Goal: Information Seeking & Learning: Check status

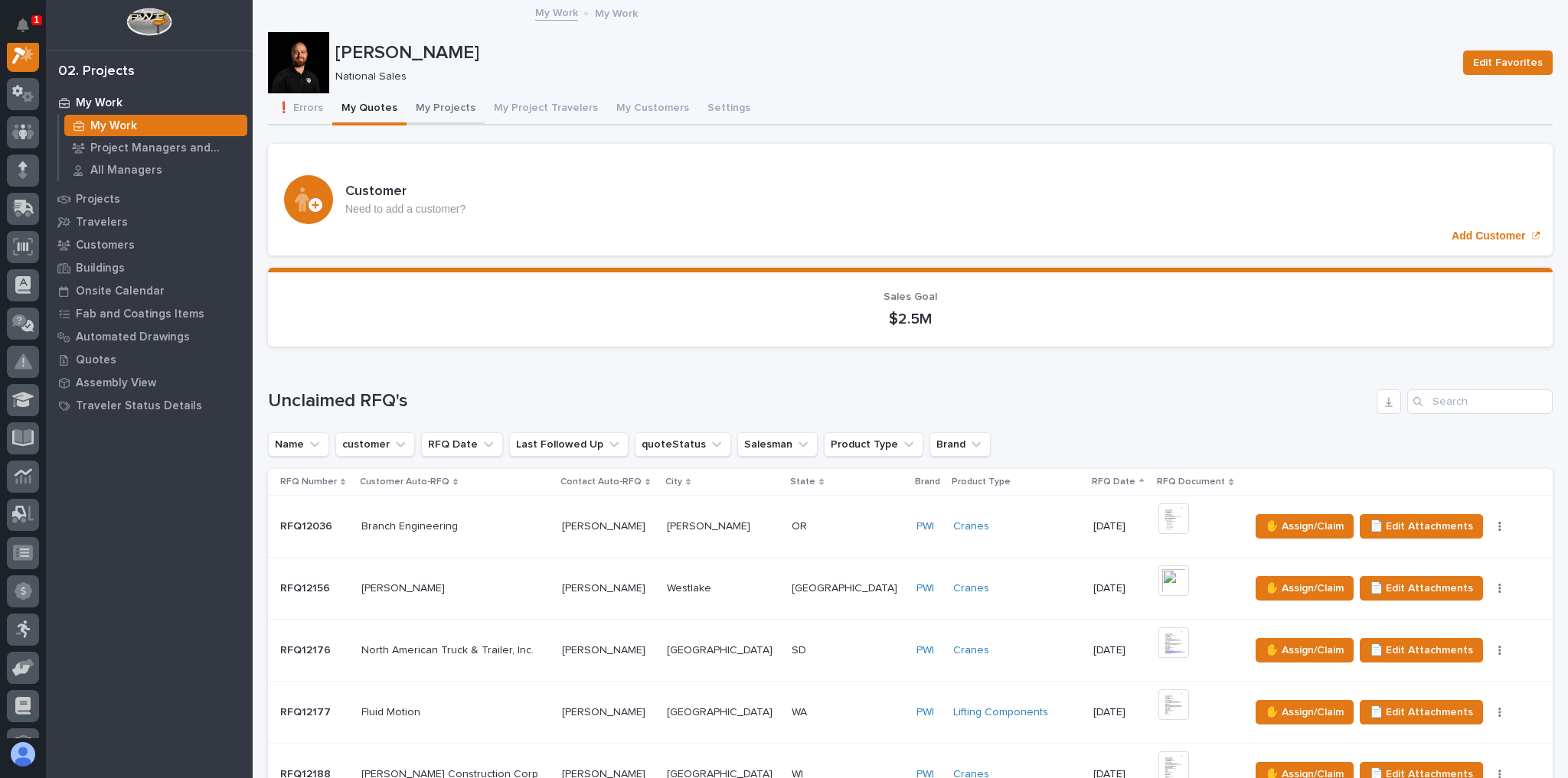
click at [429, 114] on button "My Projects" at bounding box center [445, 109] width 78 height 32
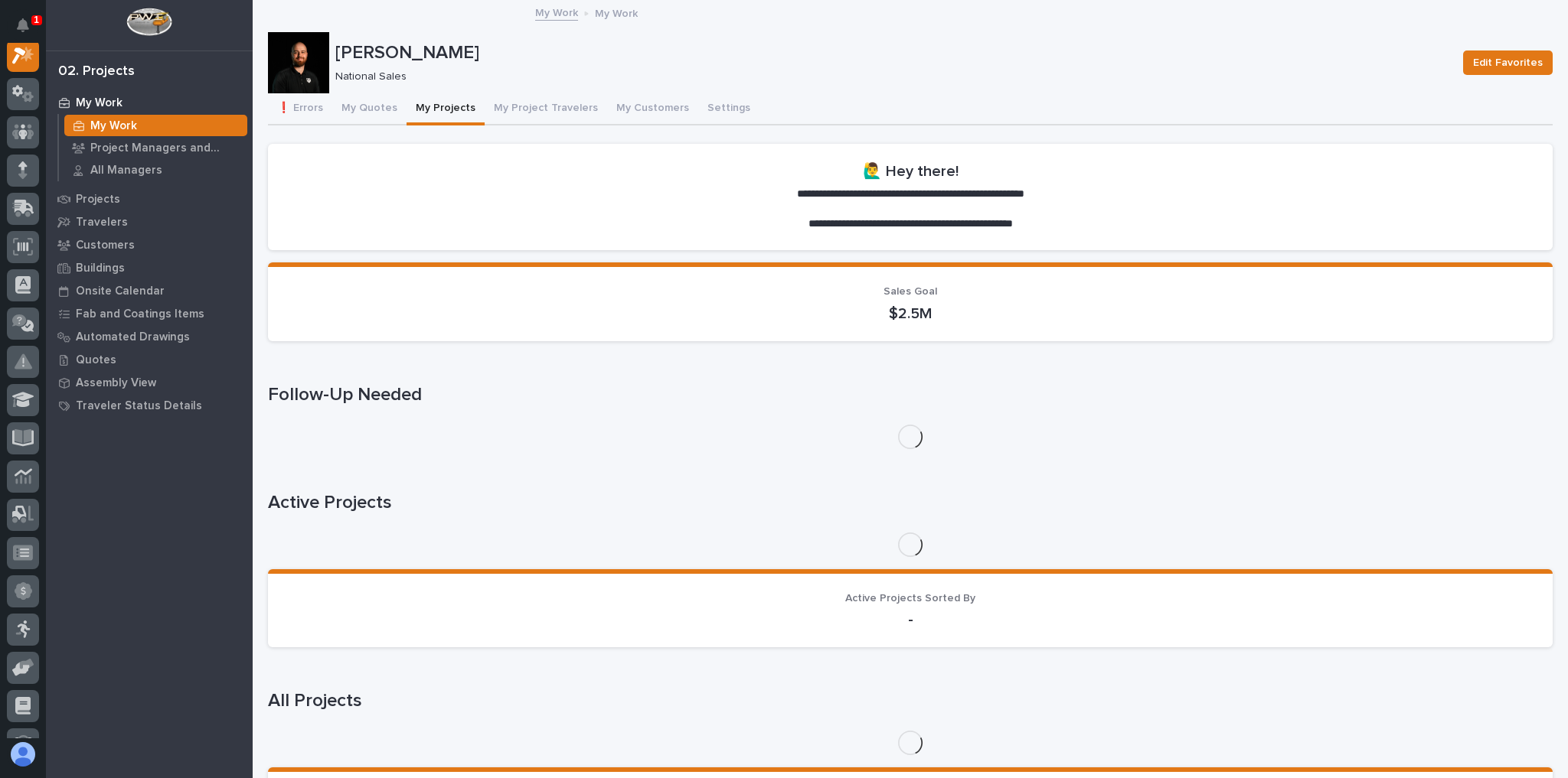
scroll to position [38, 0]
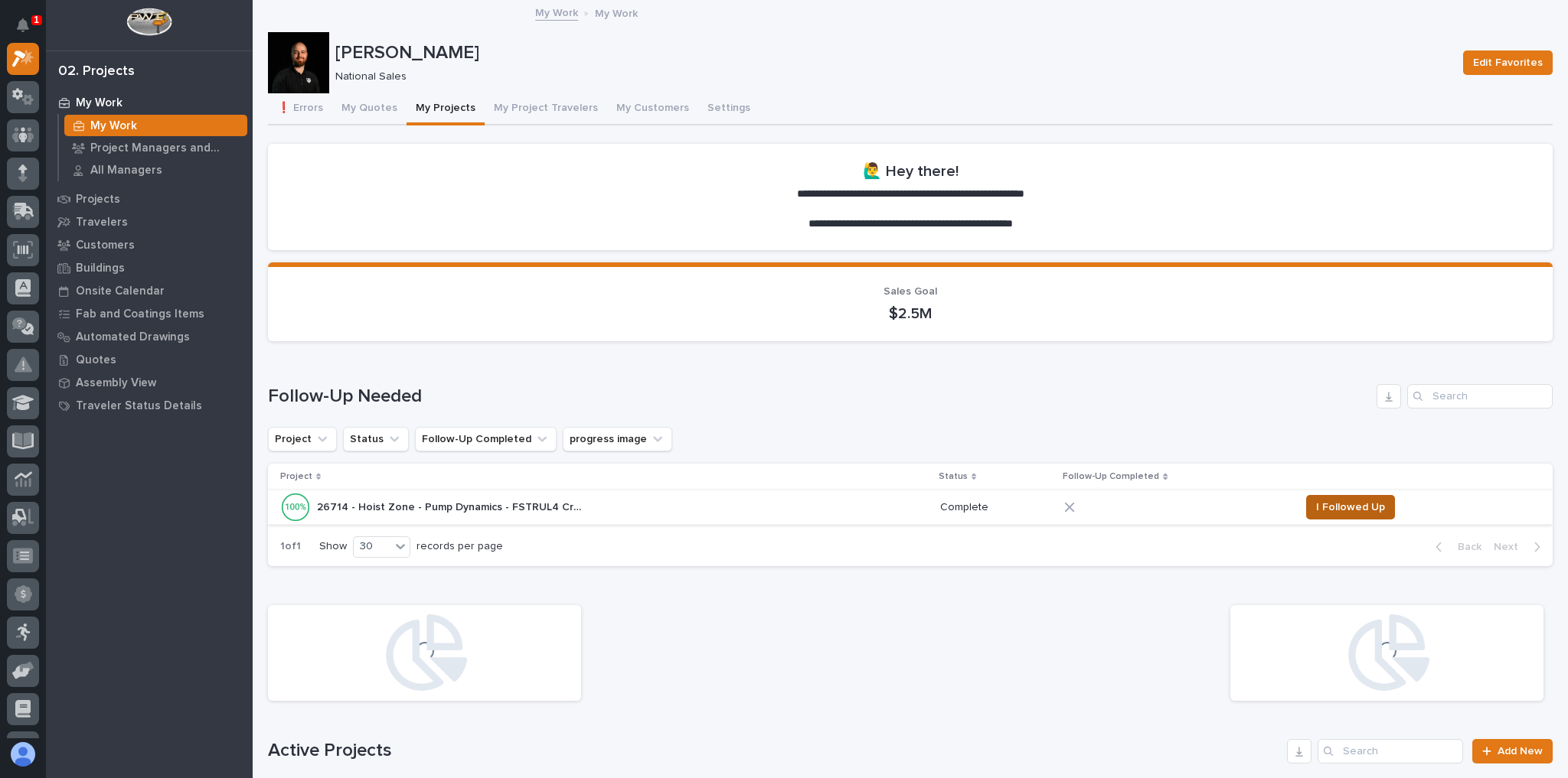
click at [1316, 500] on span "I Followed Up" at bounding box center [1350, 507] width 69 height 19
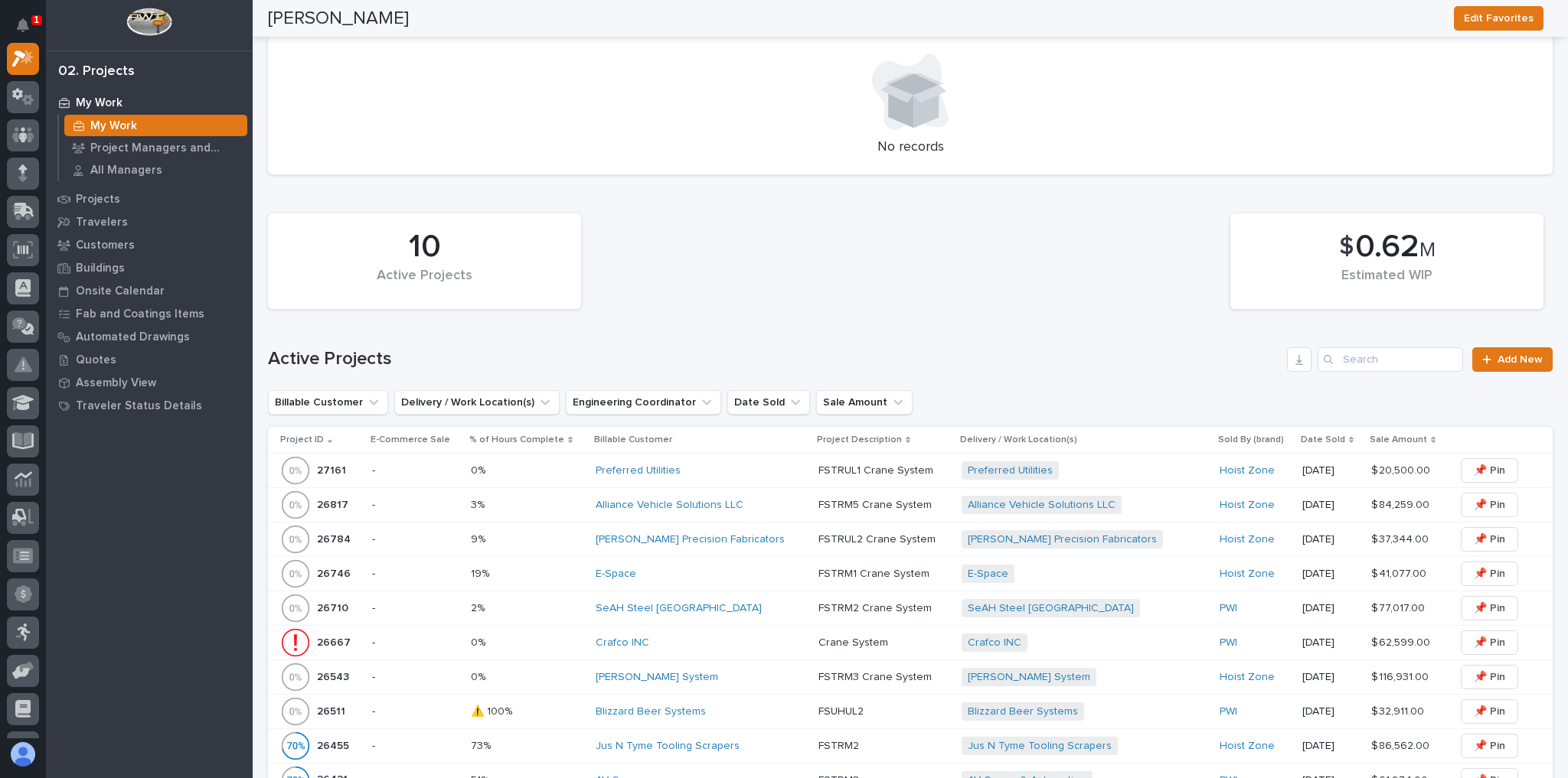
scroll to position [551, 0]
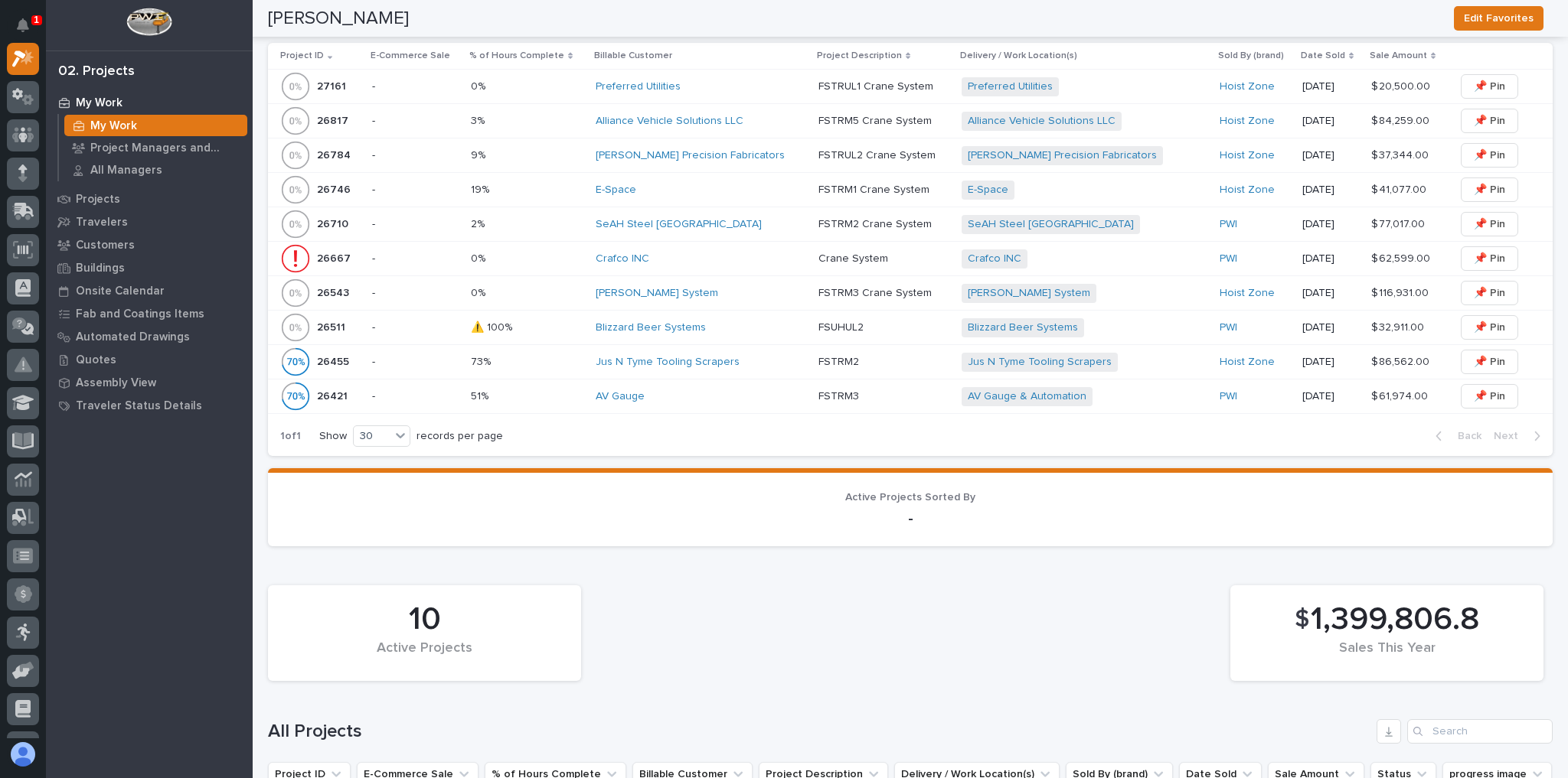
click at [778, 384] on div "AV Gauge" at bounding box center [701, 396] width 211 height 26
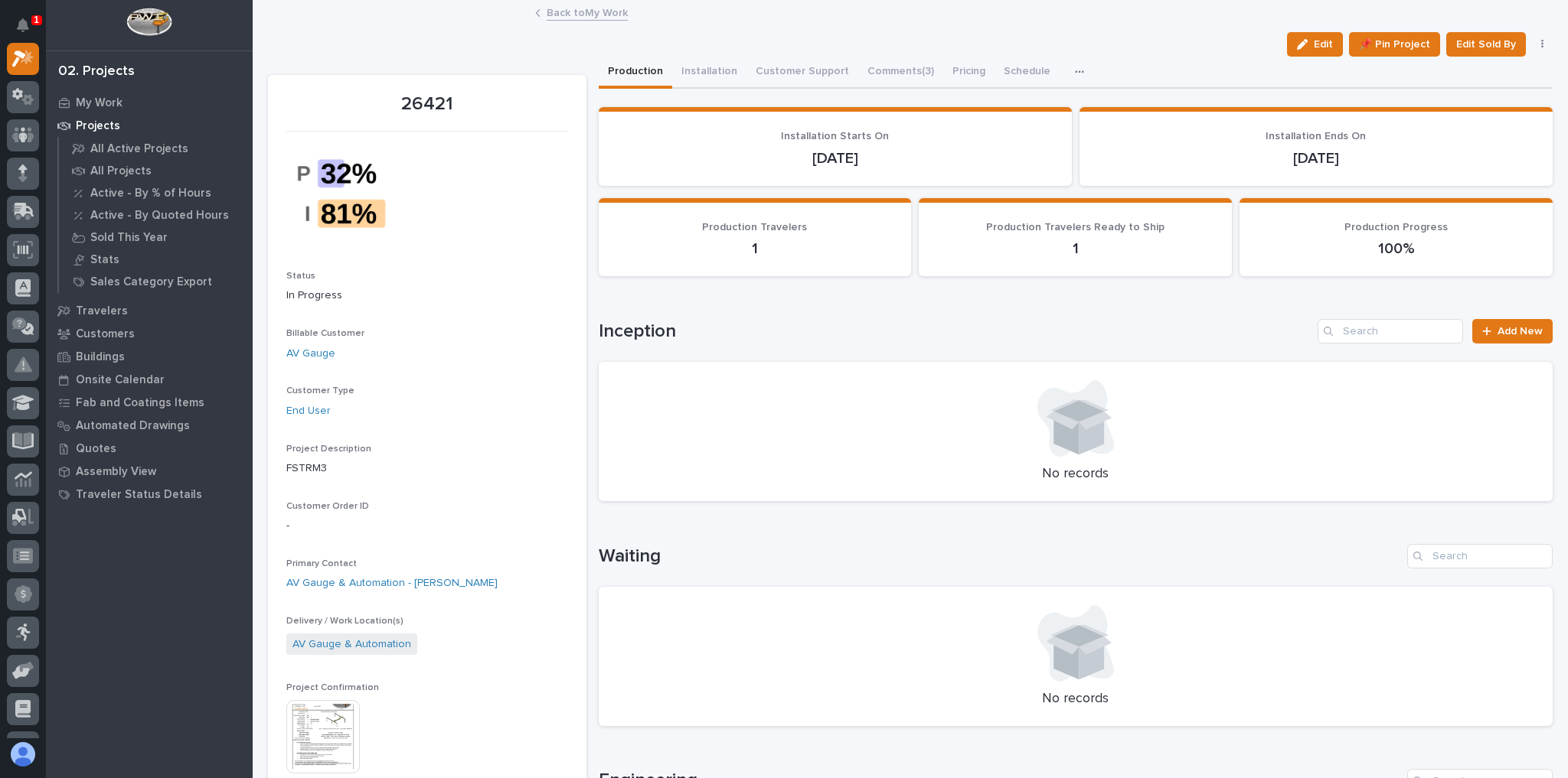
click at [582, 9] on link "Back to My Work" at bounding box center [587, 11] width 81 height 18
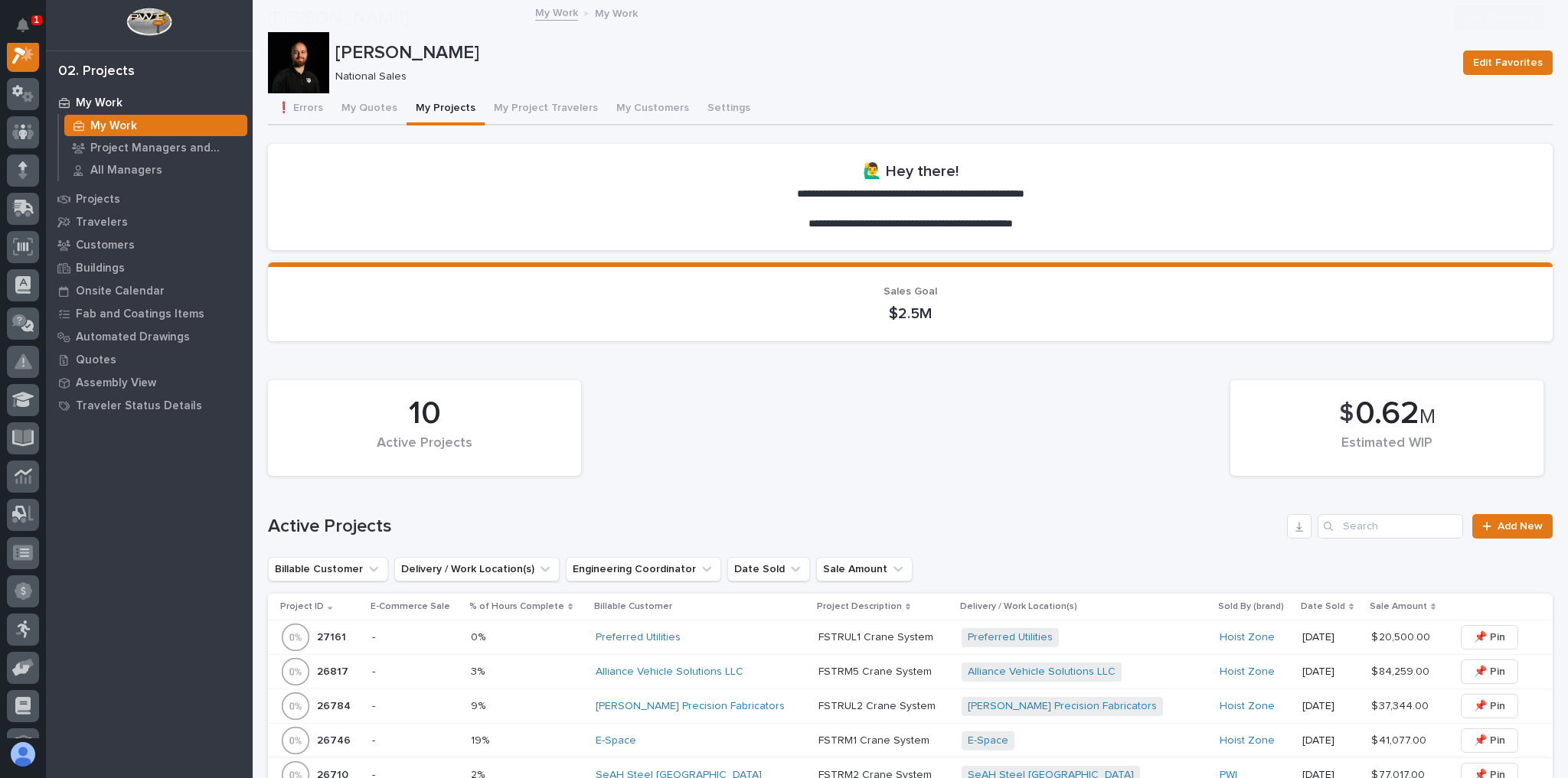
scroll to position [551, 0]
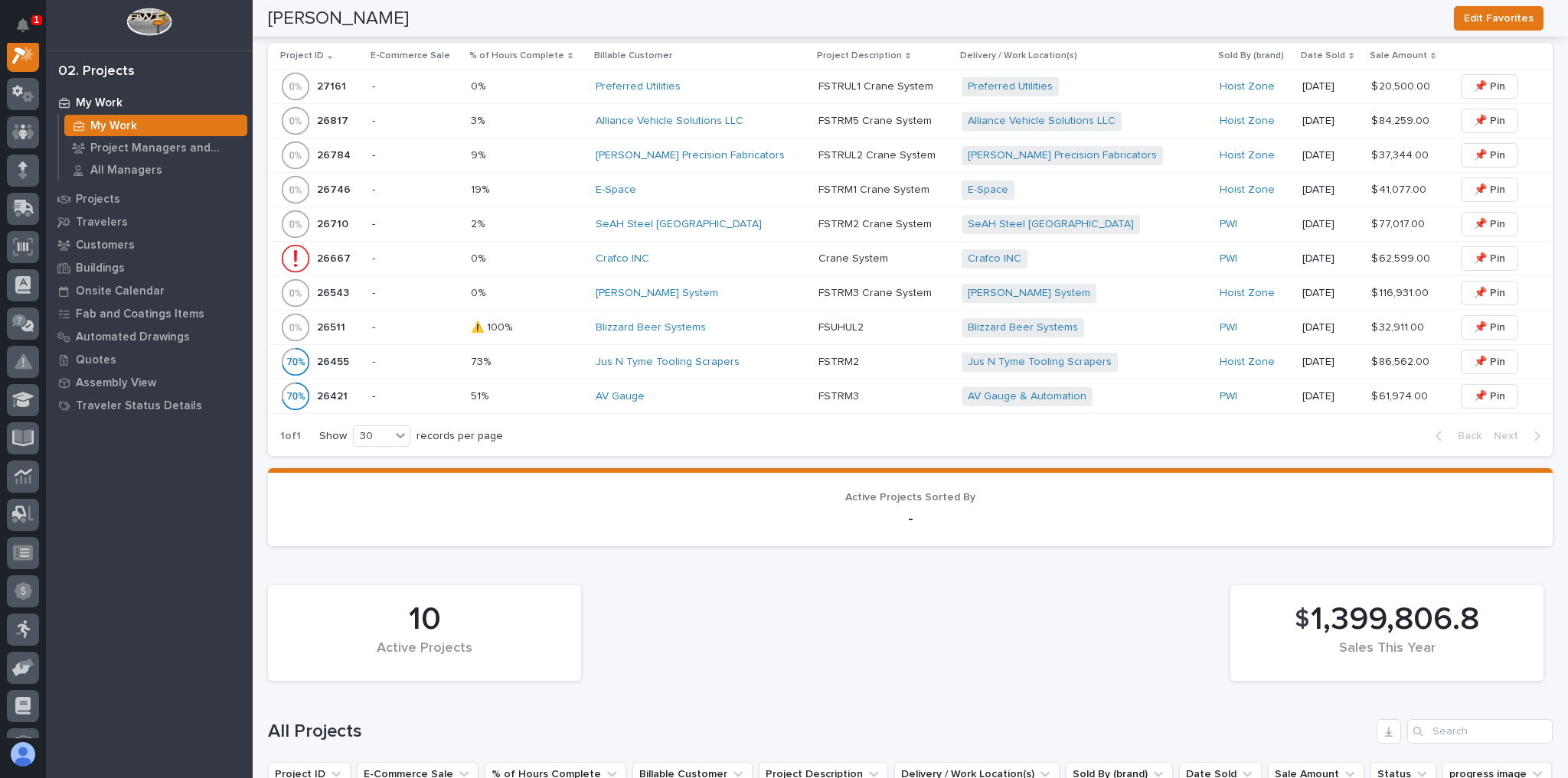
click at [784, 124] on div "Alliance Vehicle Solutions LLC" at bounding box center [701, 121] width 211 height 13
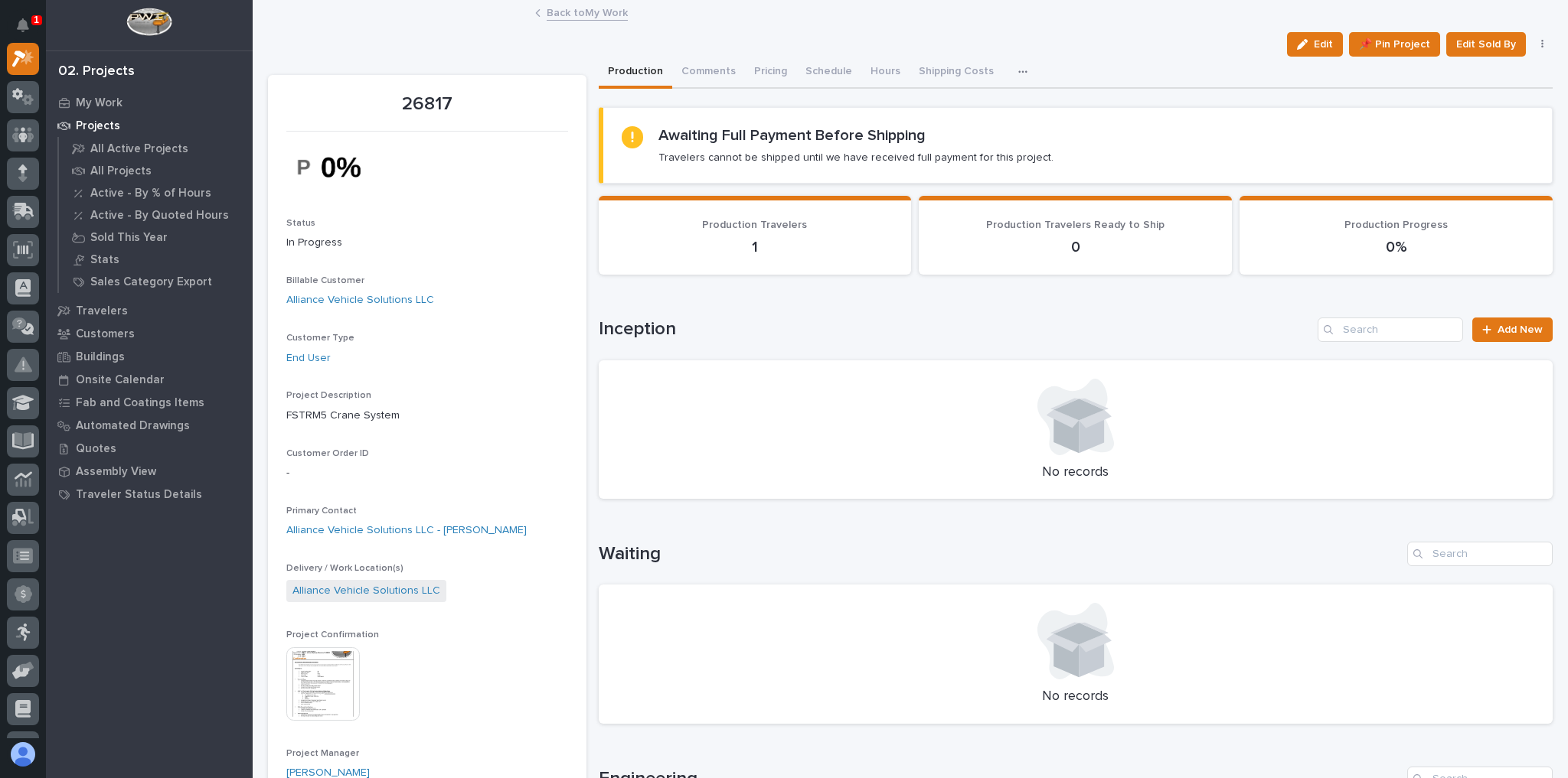
click at [604, 18] on link "Back to My Work" at bounding box center [587, 11] width 81 height 18
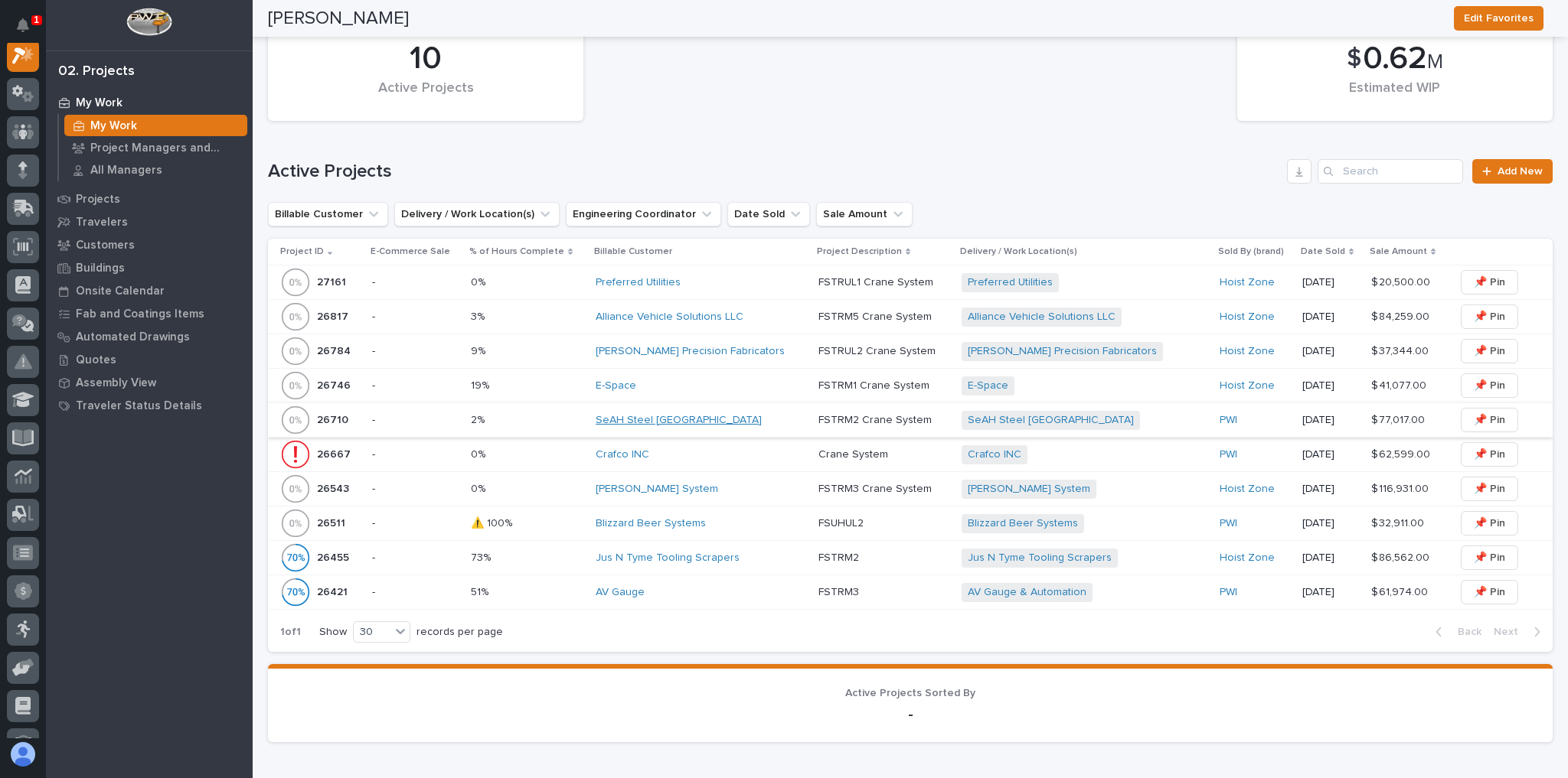
scroll to position [367, 0]
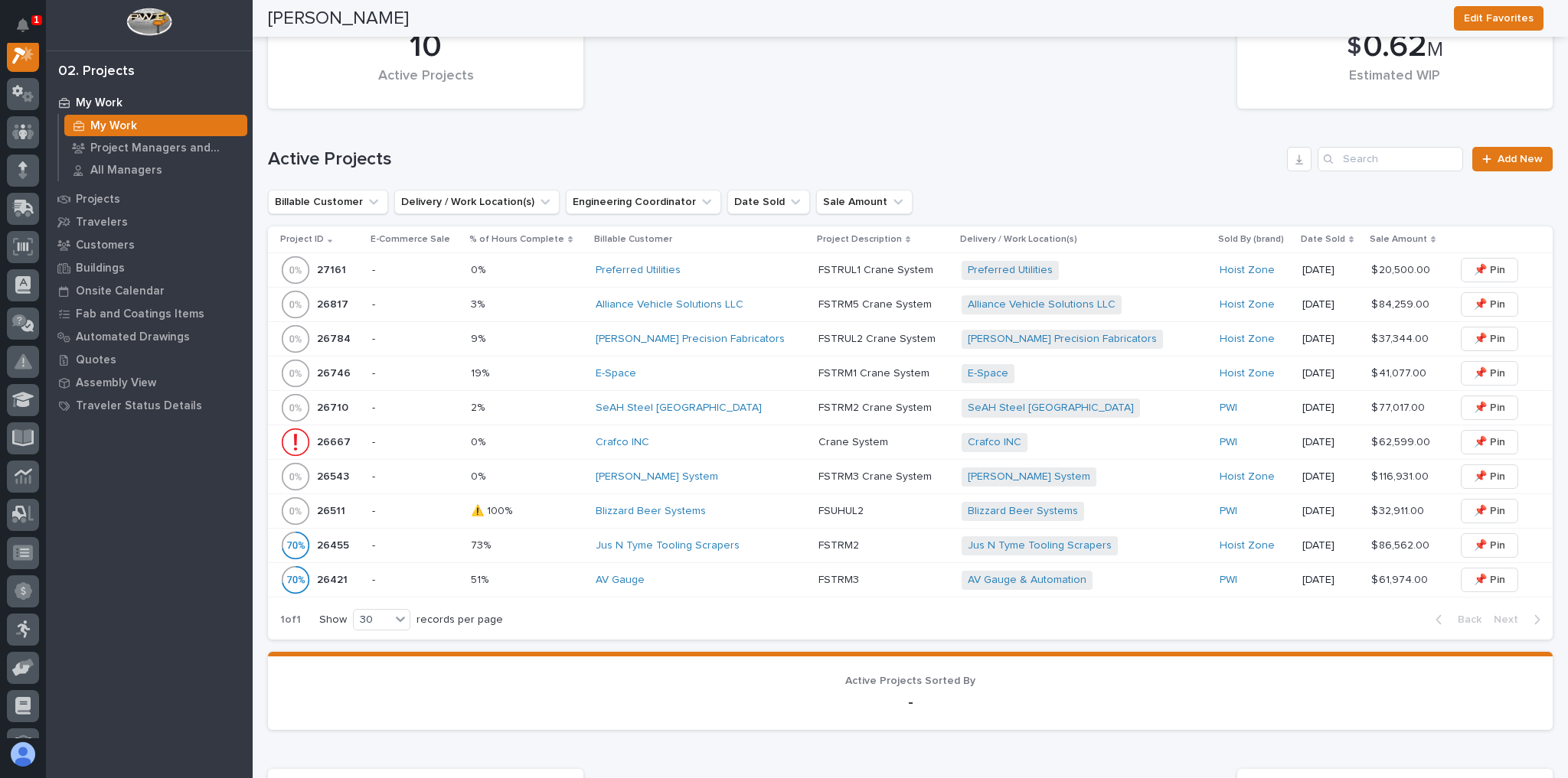
click at [544, 574] on p at bounding box center [527, 580] width 113 height 13
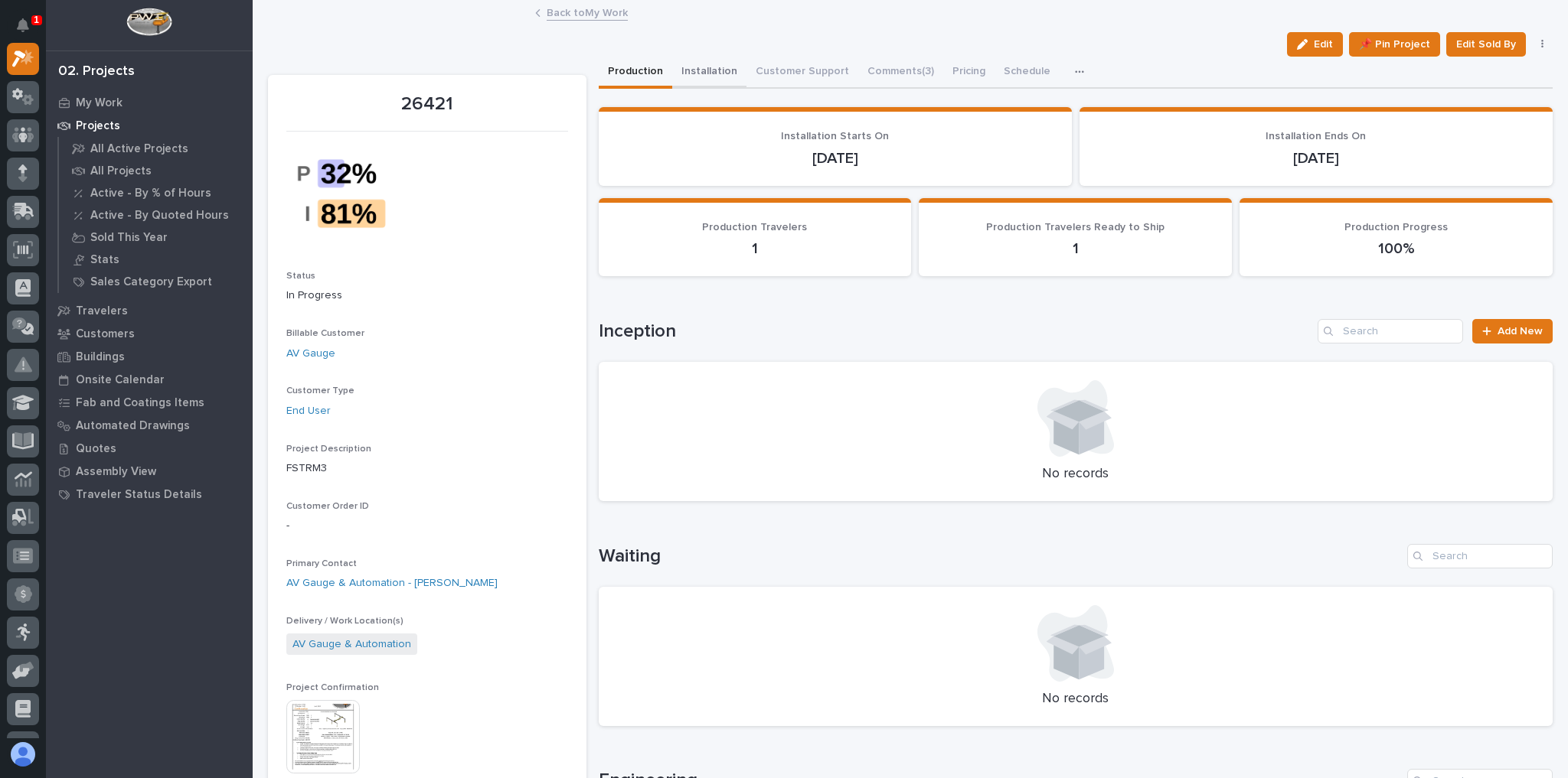
click at [695, 69] on button "Installation" at bounding box center [709, 72] width 74 height 32
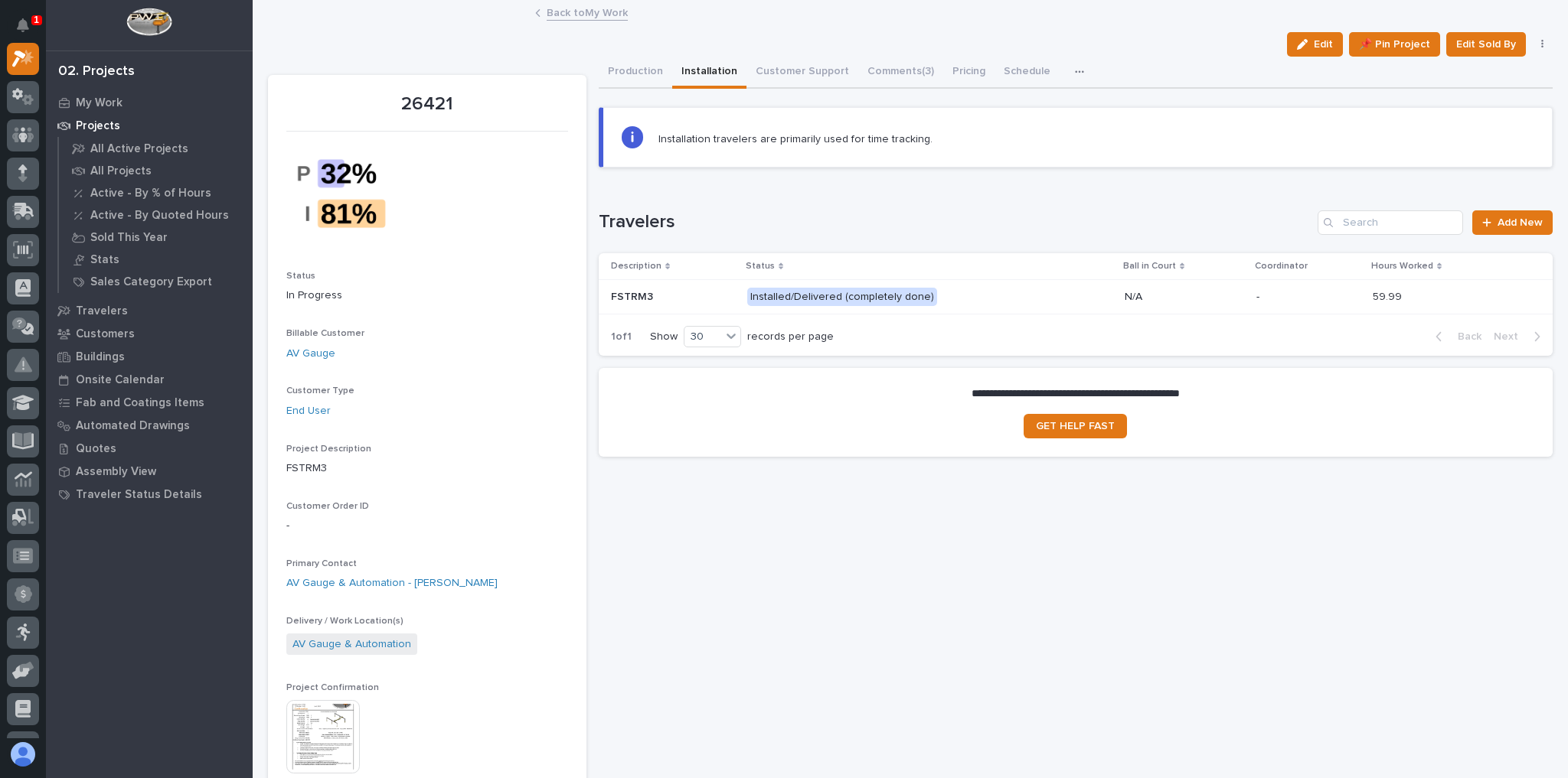
click at [994, 293] on p "Installed/Delivered (completely done)" at bounding box center [881, 298] width 268 height 19
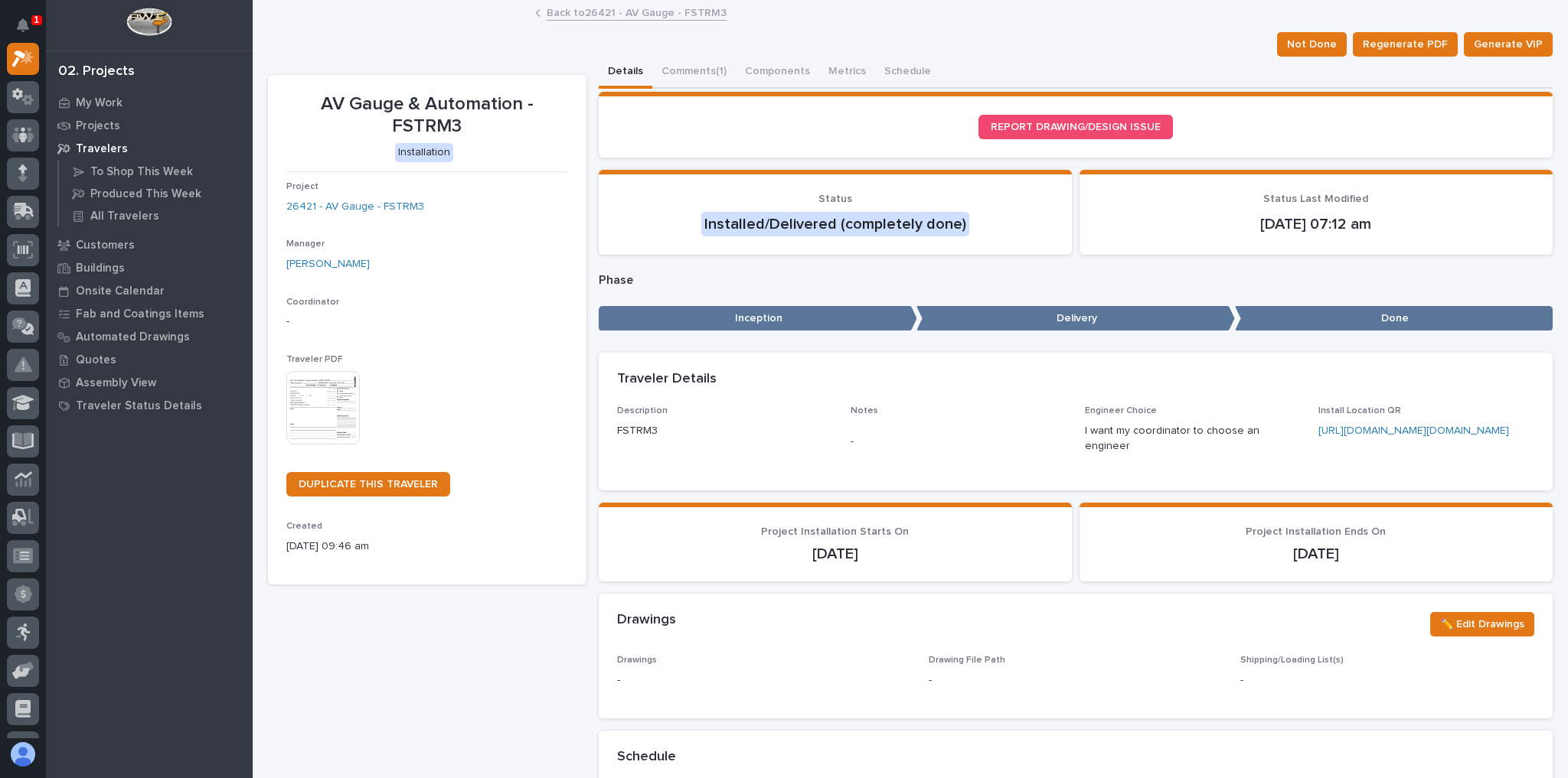
click at [610, 14] on link "Back to 26421 - AV Gauge - FSTRM3" at bounding box center [636, 11] width 180 height 18
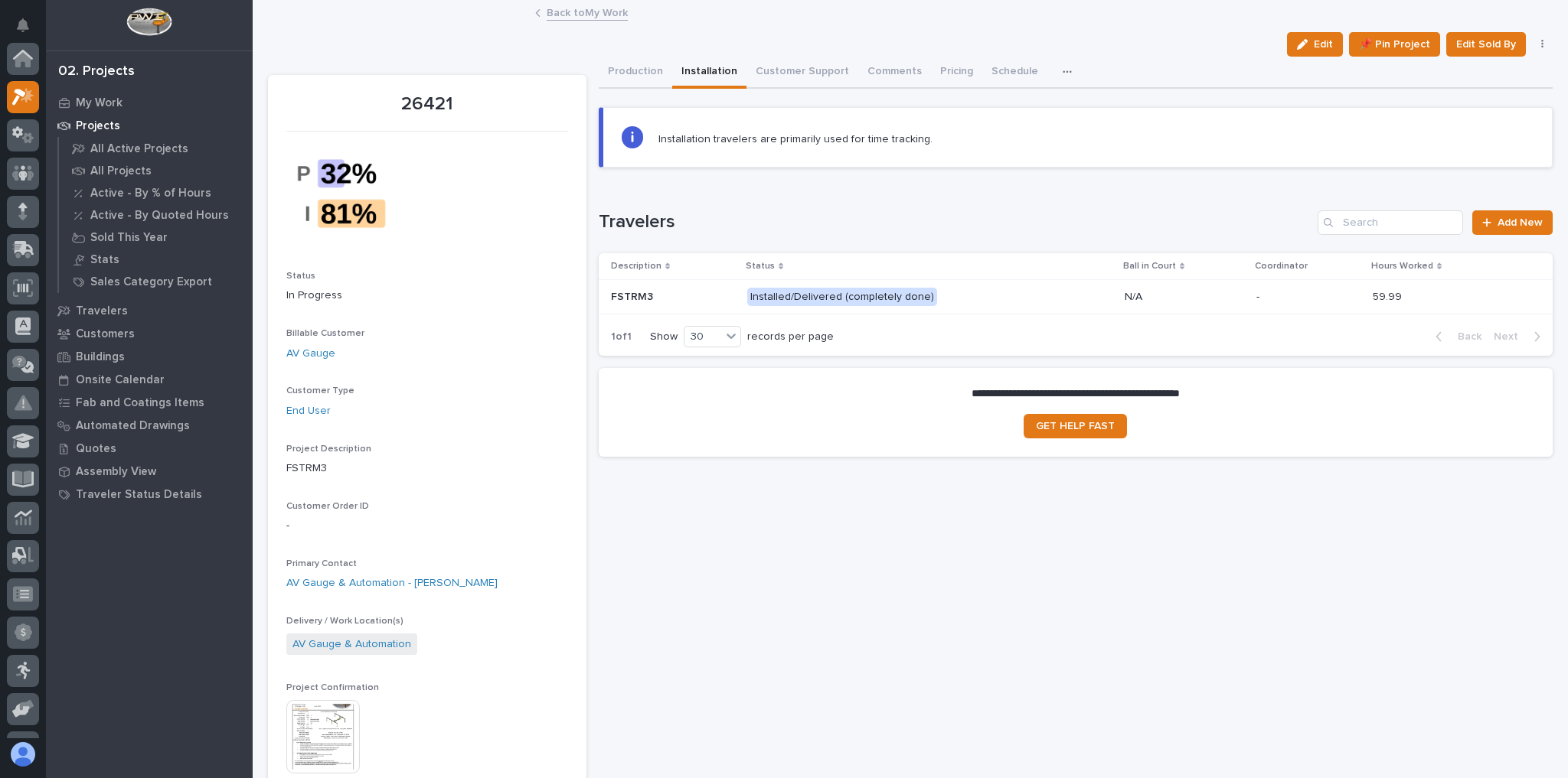
scroll to position [41, 0]
click at [596, 8] on link "Back to My Work" at bounding box center [587, 11] width 81 height 18
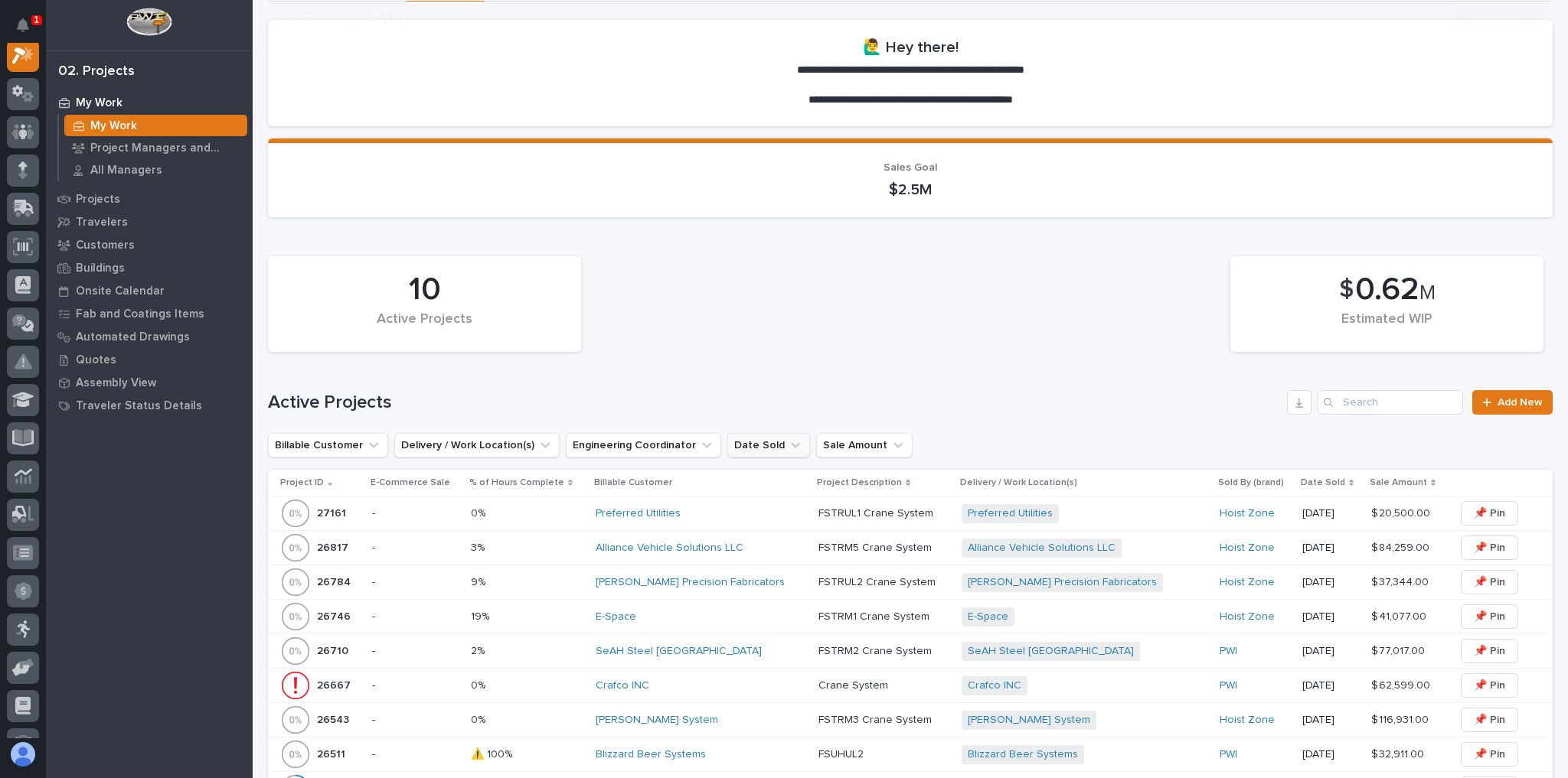
scroll to position [183, 0]
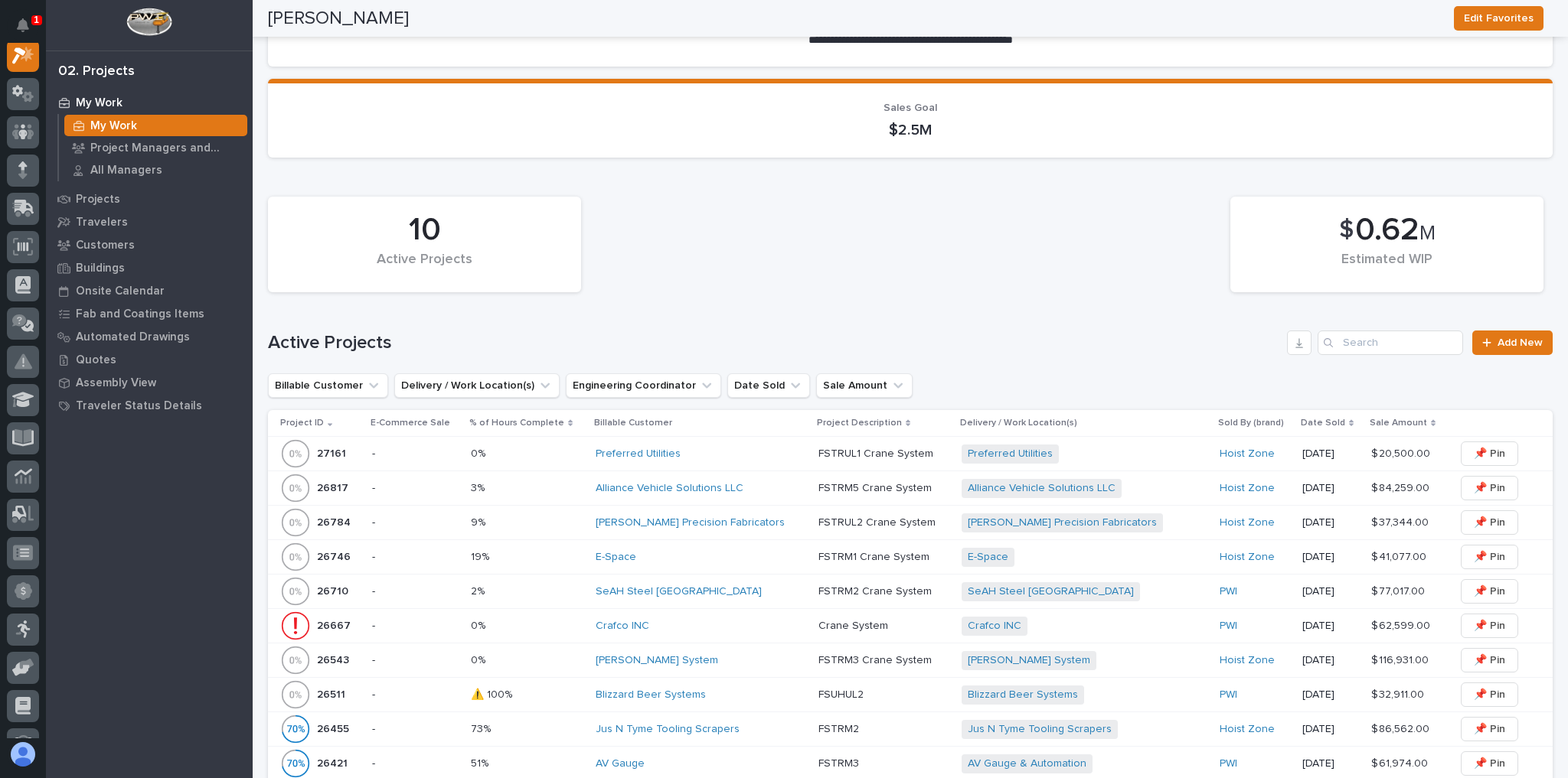
click at [731, 594] on div "SeAH Steel [GEOGRAPHIC_DATA]" at bounding box center [701, 591] width 211 height 13
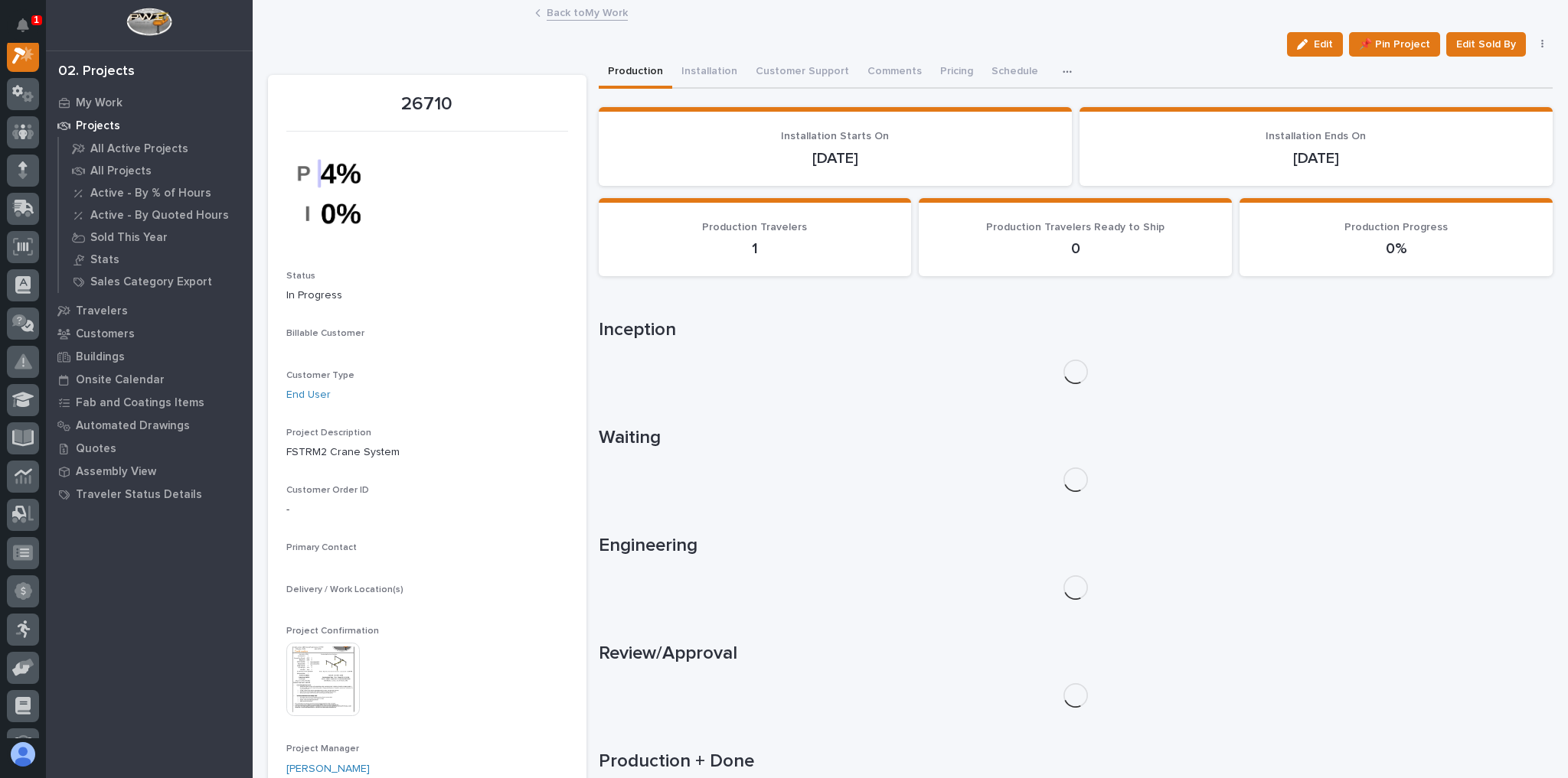
scroll to position [38, 0]
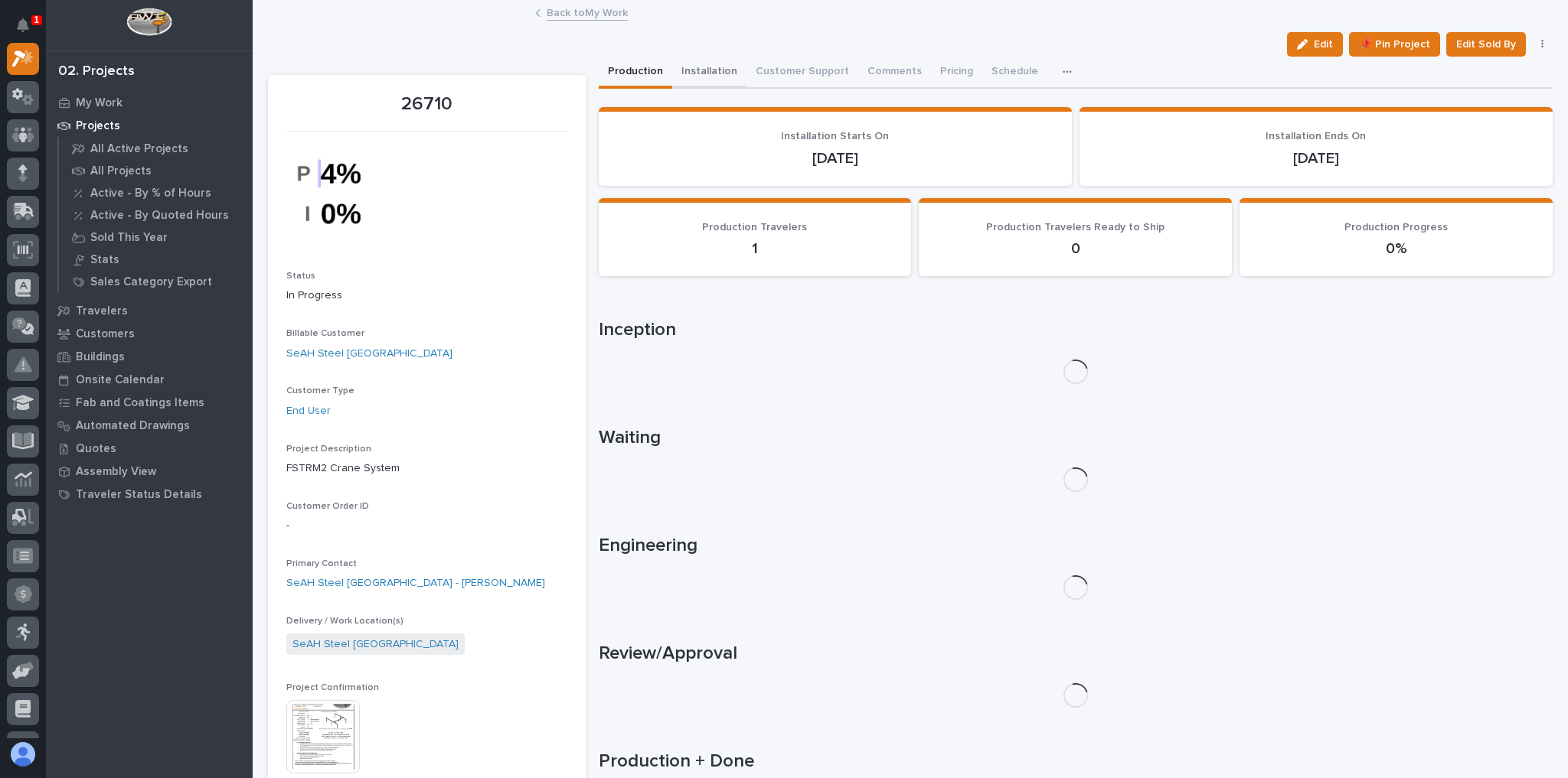
click at [683, 70] on button "Installation" at bounding box center [709, 72] width 74 height 32
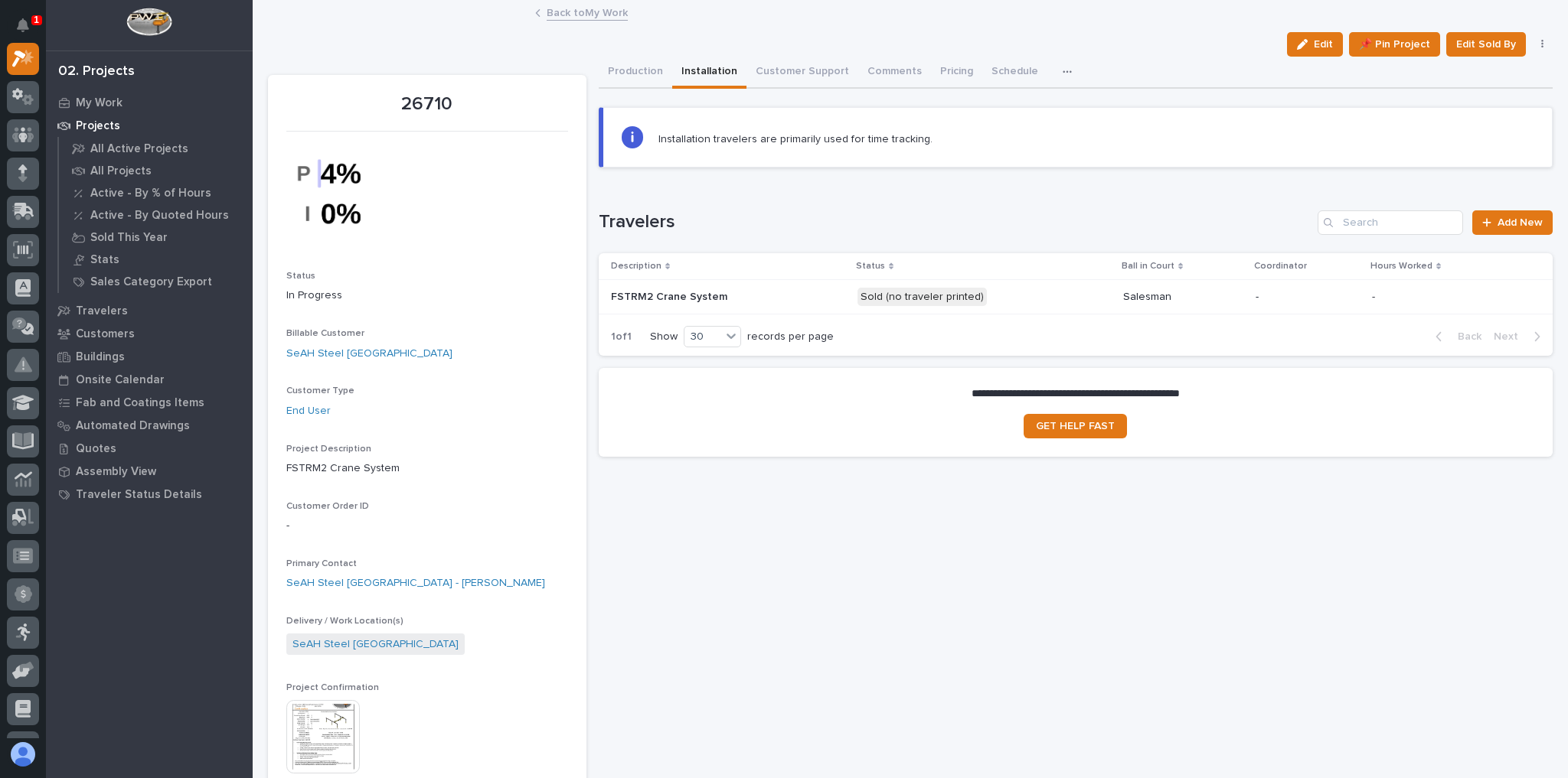
click at [783, 295] on p at bounding box center [728, 297] width 234 height 13
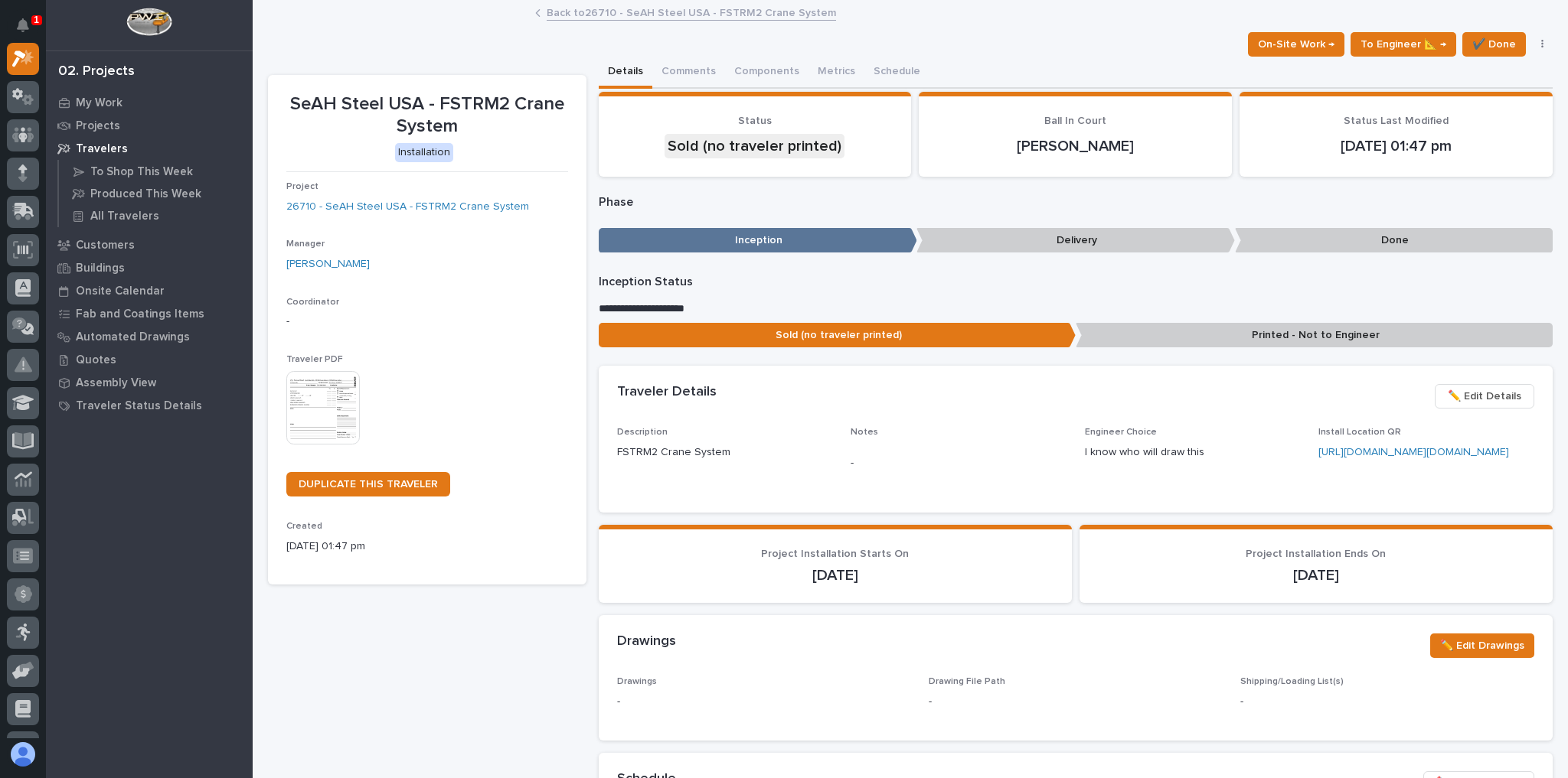
click at [332, 426] on img at bounding box center [323, 407] width 73 height 73
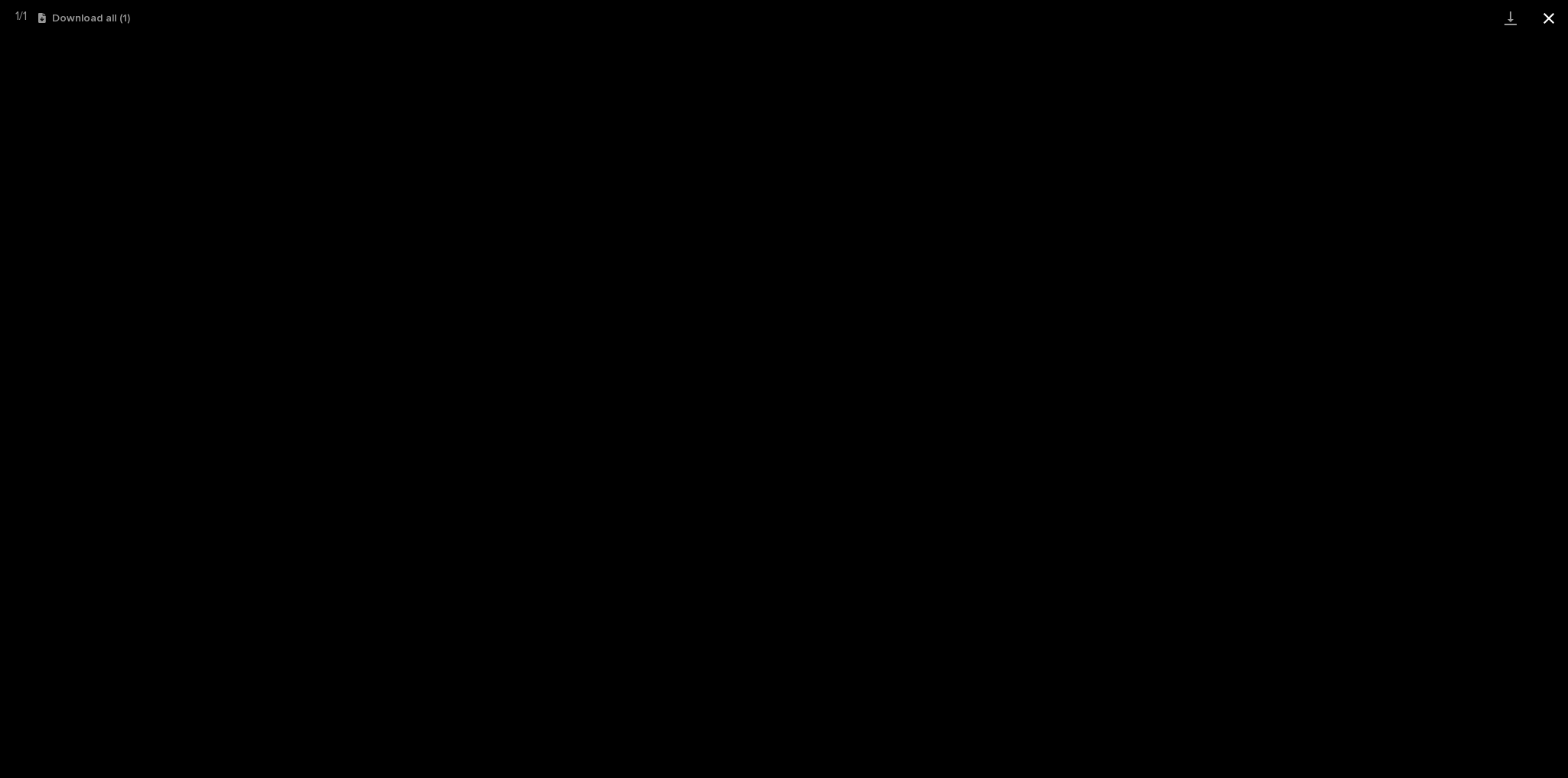
click at [1550, 23] on button "Close gallery" at bounding box center [1548, 18] width 38 height 36
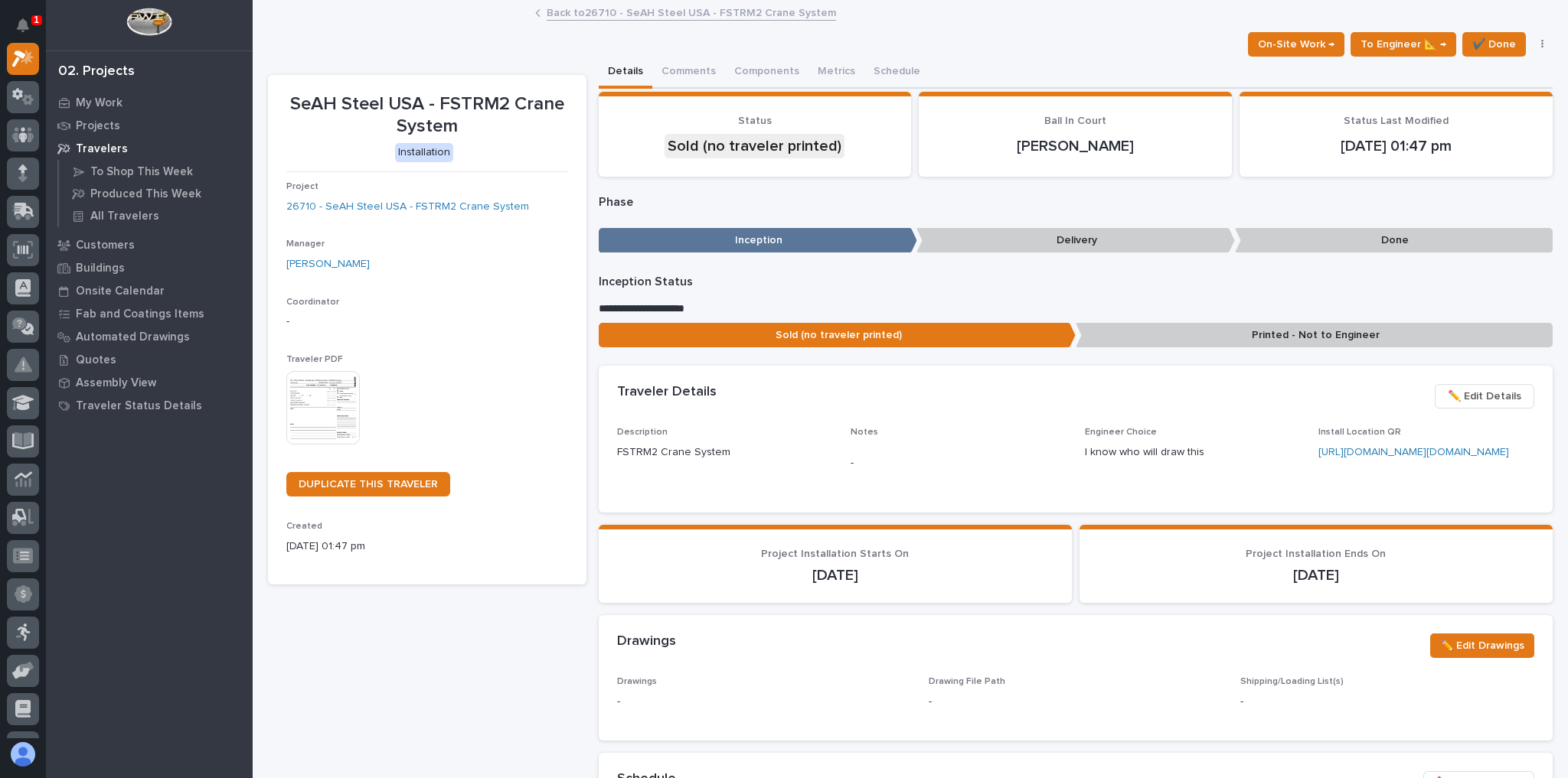
click at [537, 318] on p "-" at bounding box center [427, 322] width 282 height 16
click at [364, 396] on div "This file cannot be opened Download File" at bounding box center [427, 409] width 282 height 77
click at [344, 407] on img at bounding box center [323, 407] width 73 height 73
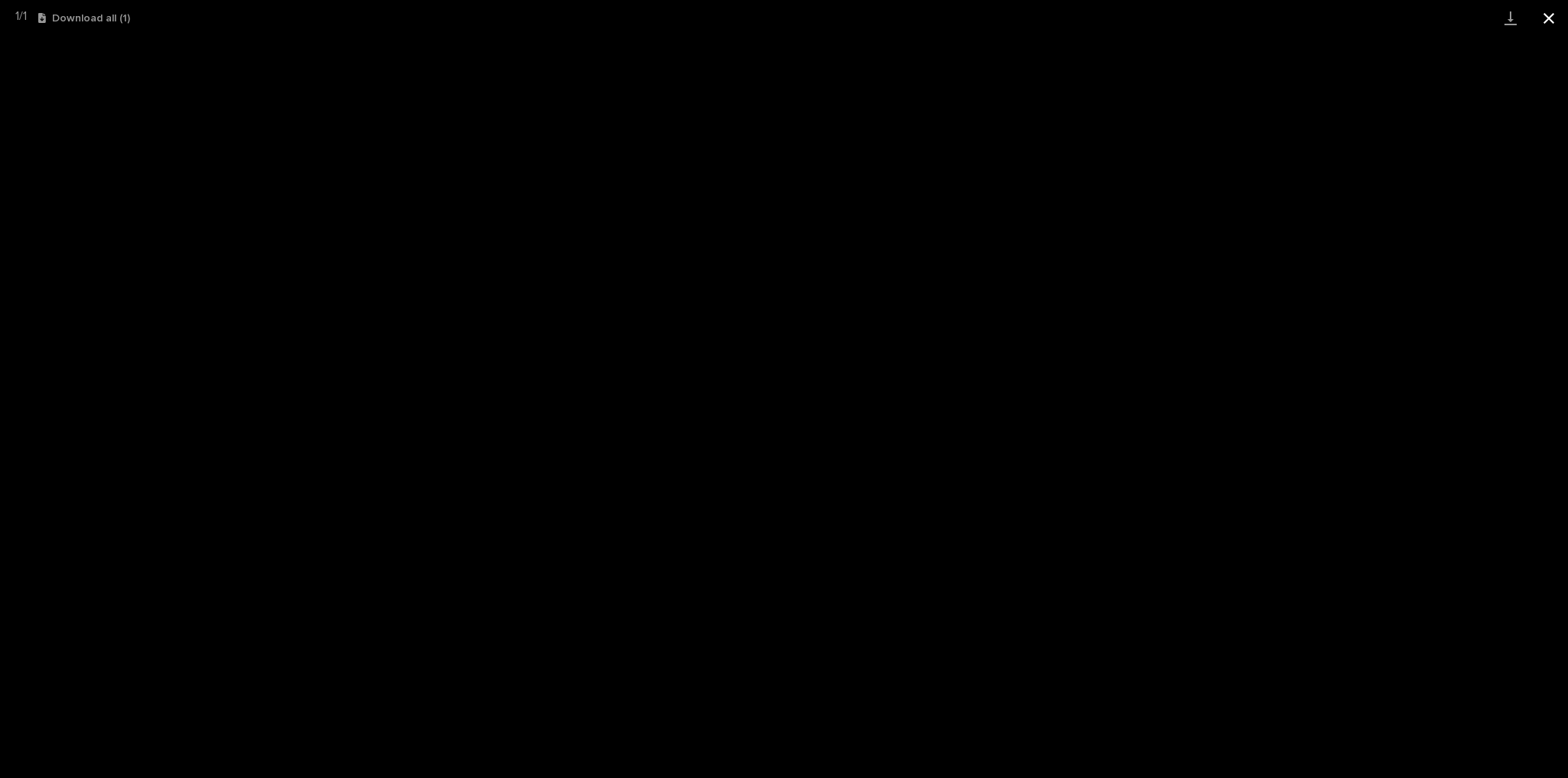
click at [1540, 18] on button "Close gallery" at bounding box center [1548, 18] width 38 height 36
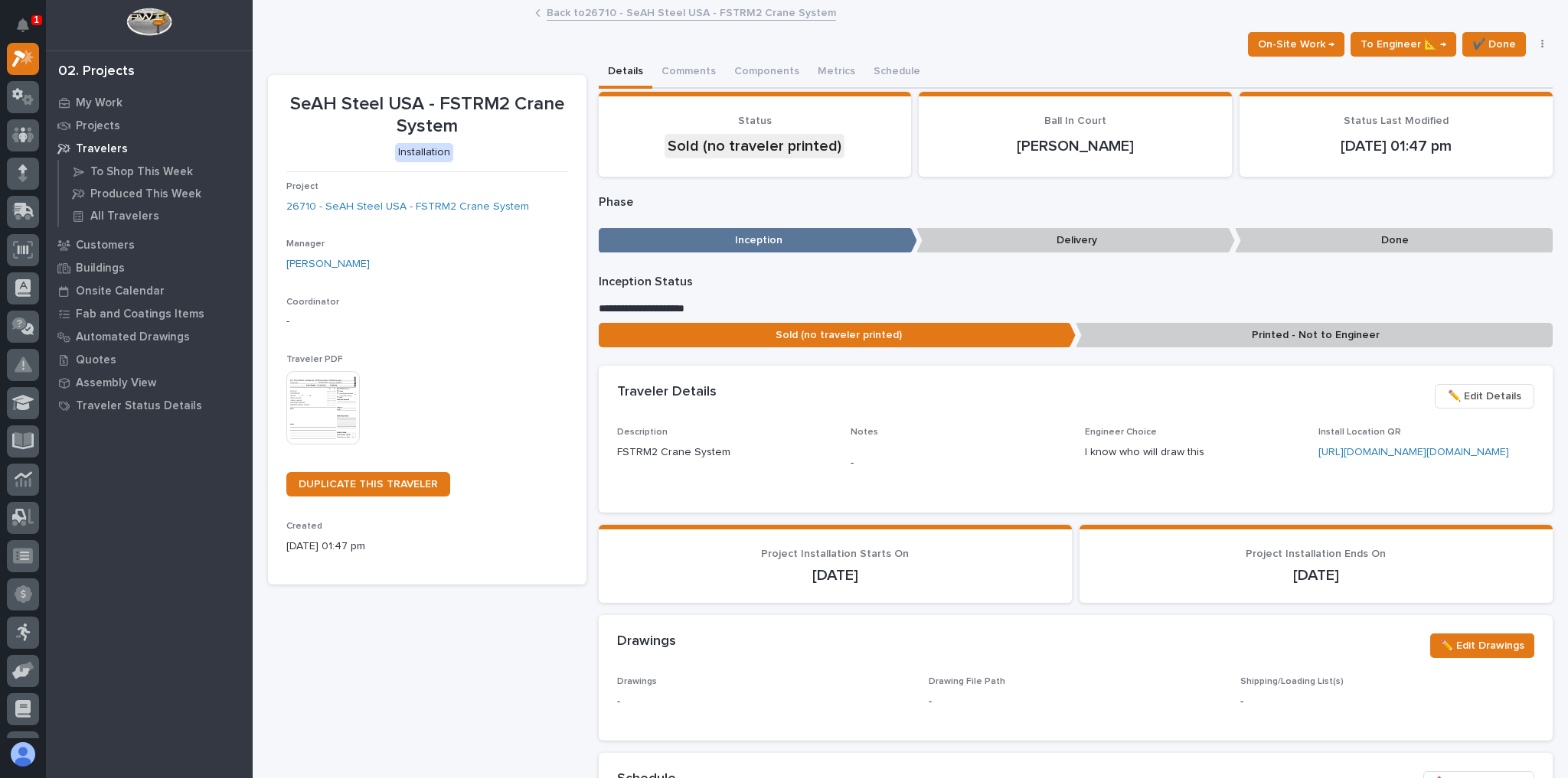
click at [313, 415] on img at bounding box center [323, 407] width 73 height 73
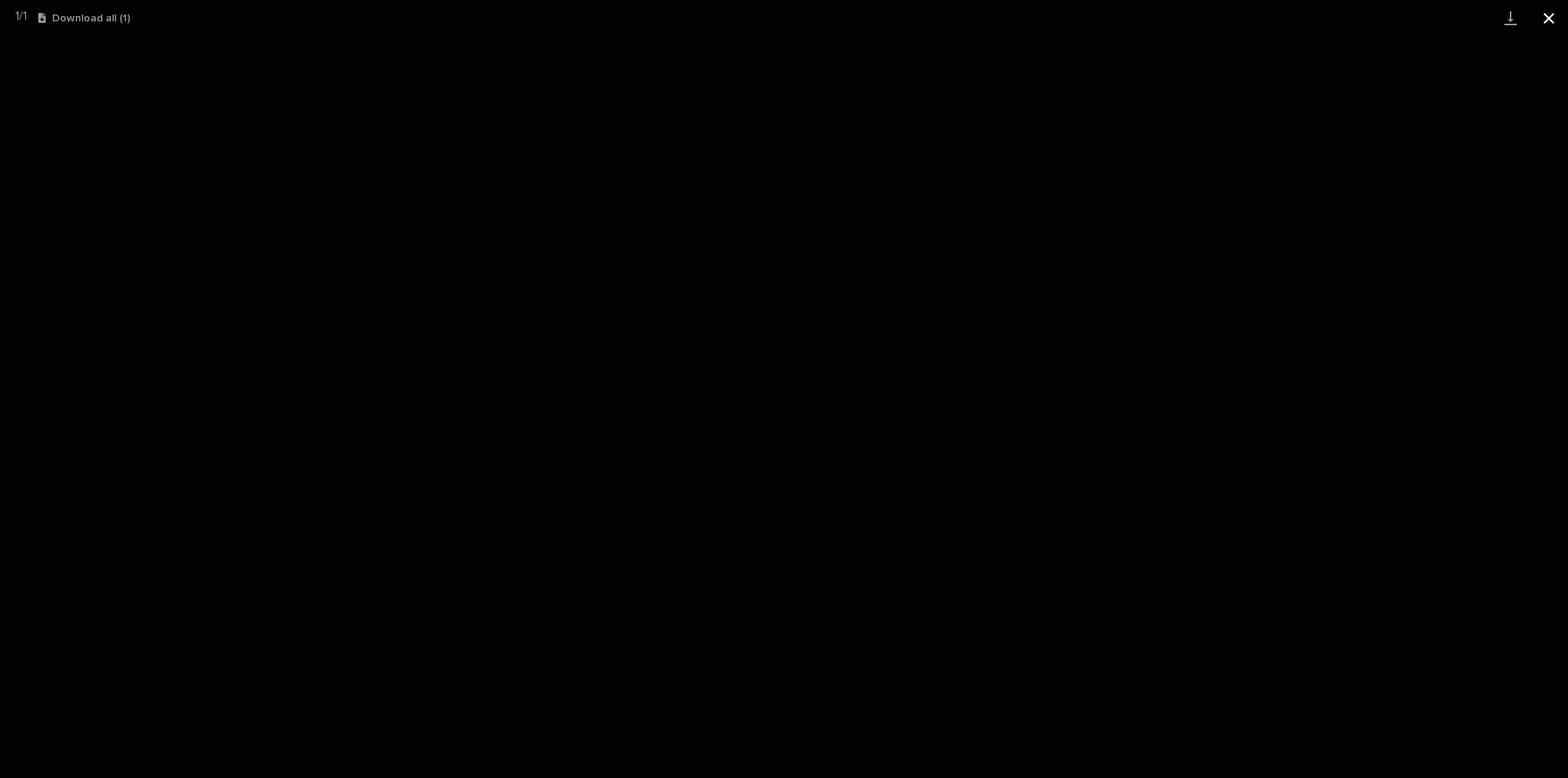
click at [1549, 13] on button "Close gallery" at bounding box center [1548, 18] width 38 height 36
